Goal: Find specific page/section: Find specific page/section

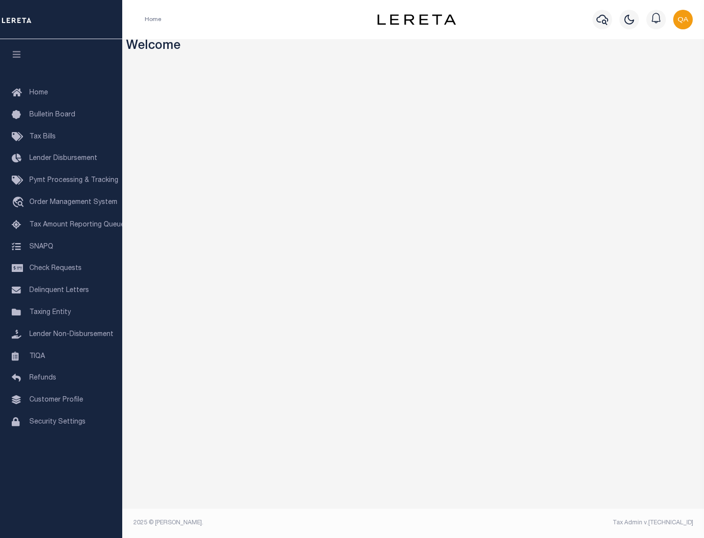
click at [61, 268] on span "Check Requests" at bounding box center [55, 268] width 52 height 7
select select "50"
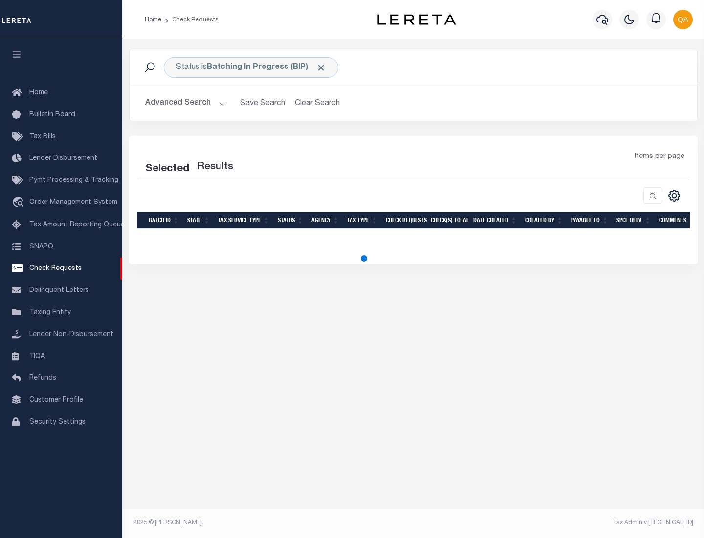
select select "50"
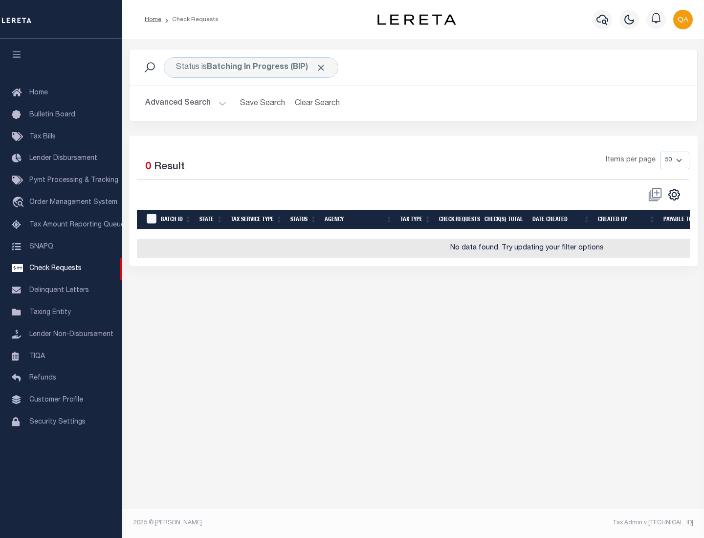
click at [321, 67] on span "Click to Remove" at bounding box center [321, 68] width 10 height 10
